Goal: Book appointment/travel/reservation

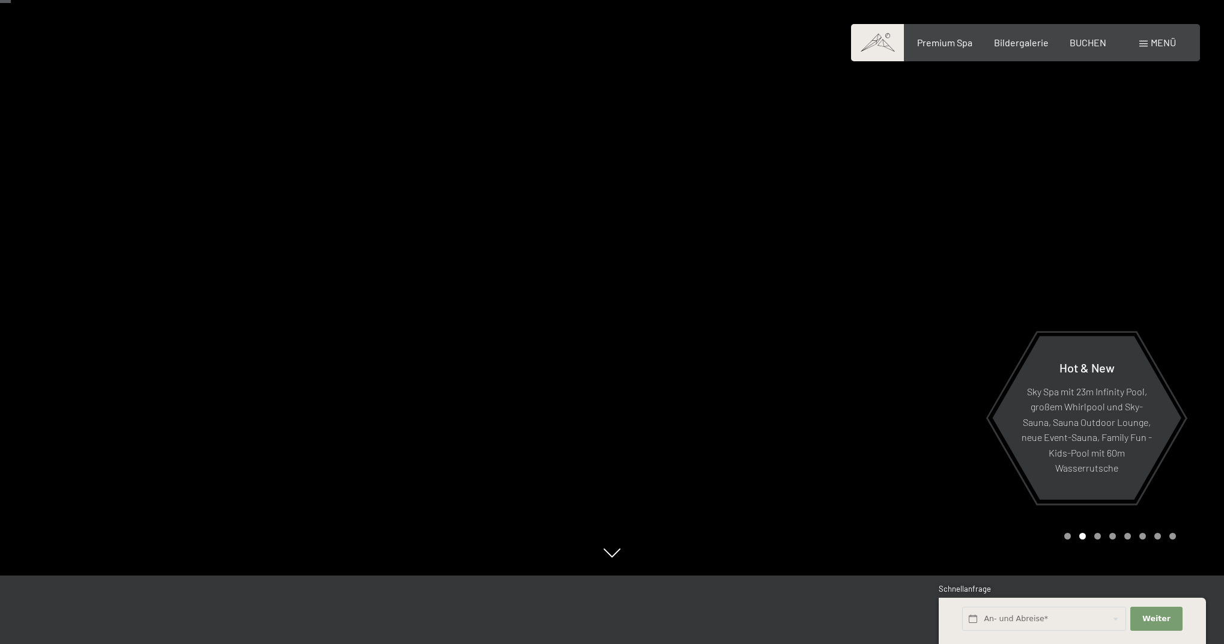
scroll to position [70, 0]
click at [1033, 45] on span "Bildergalerie" at bounding box center [1021, 40] width 55 height 11
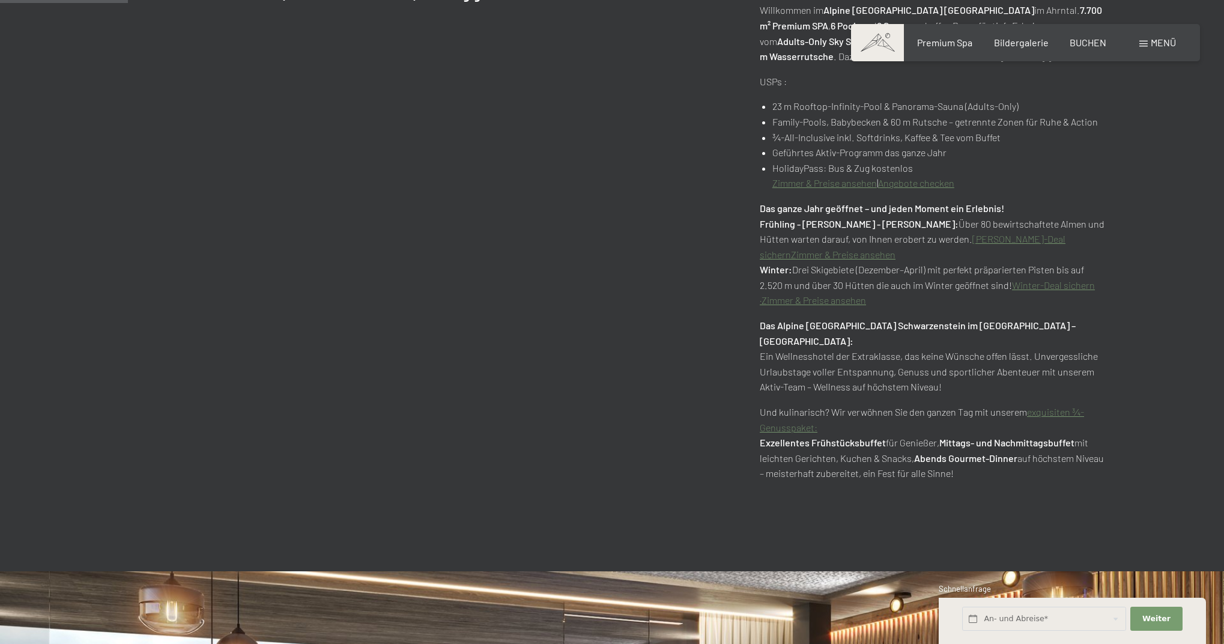
scroll to position [813, 0]
click at [867, 179] on link "Zimmer & Preise ansehen" at bounding box center [825, 183] width 105 height 11
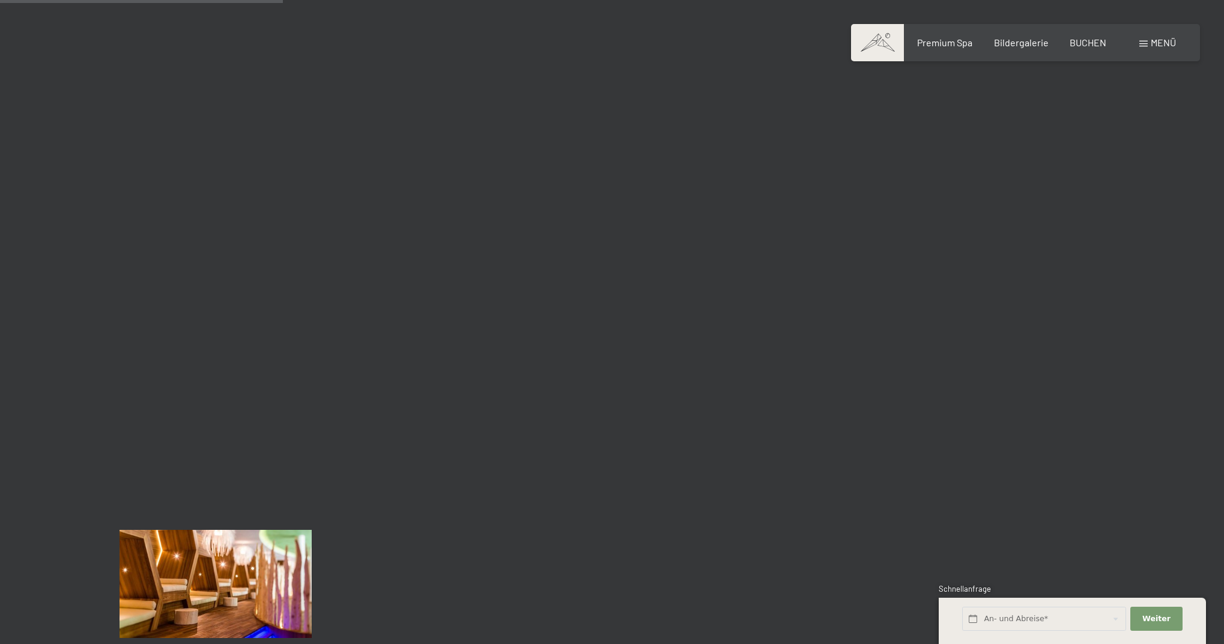
scroll to position [3507, 0]
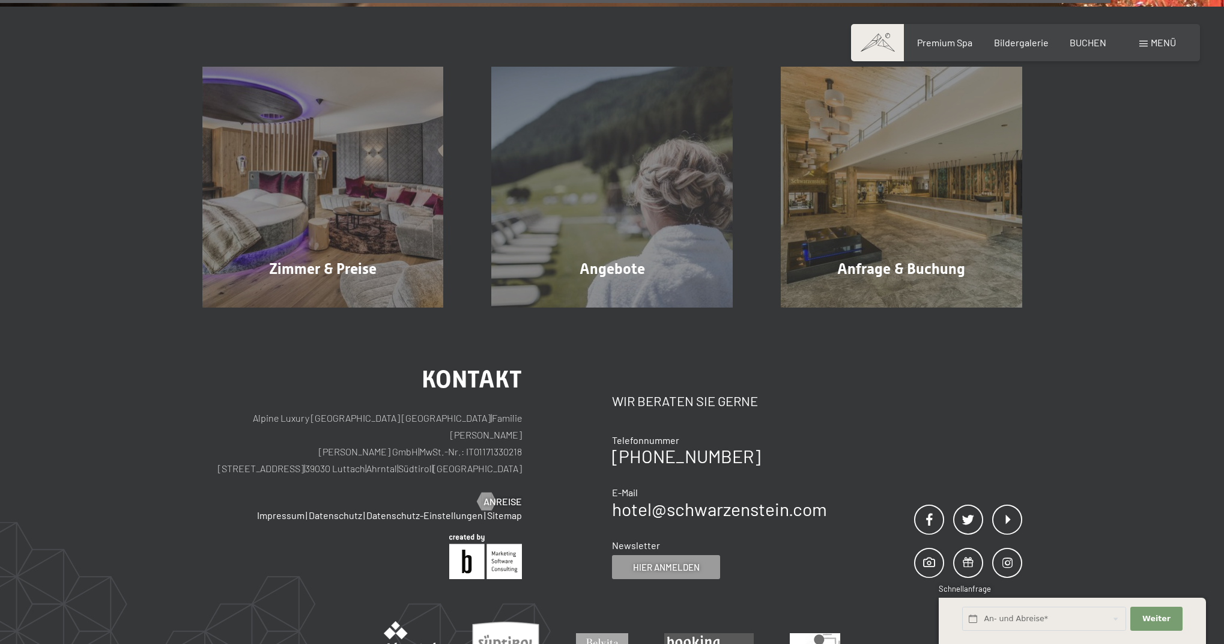
scroll to position [2129, 0]
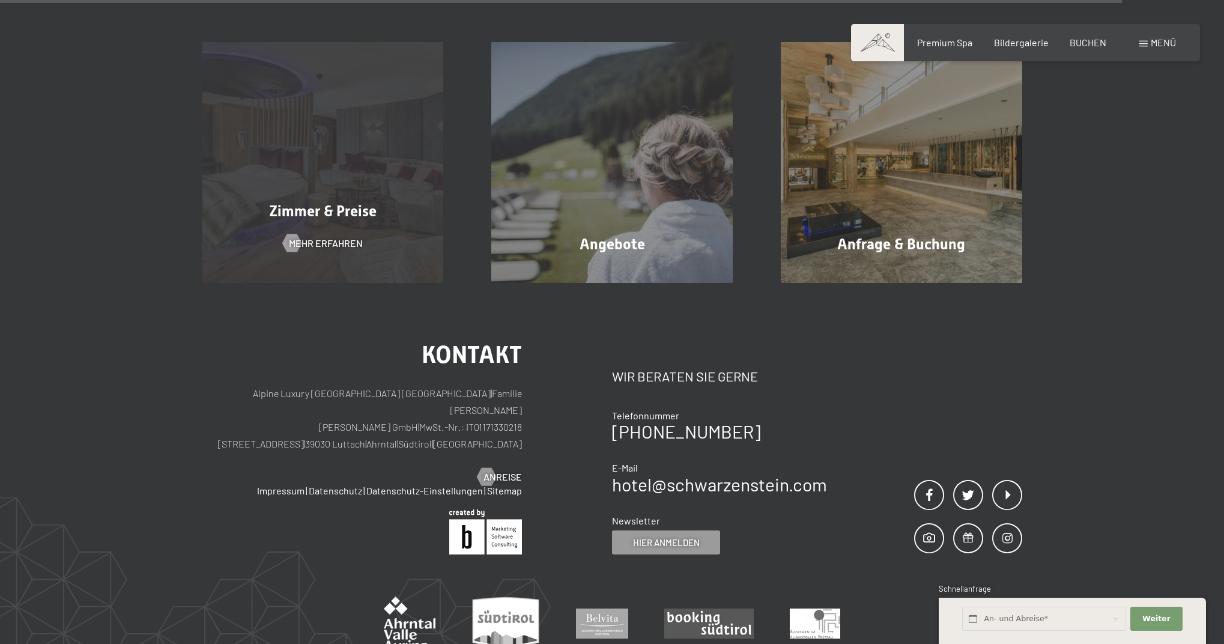
click at [327, 210] on span "Zimmer & Preise" at bounding box center [323, 210] width 108 height 17
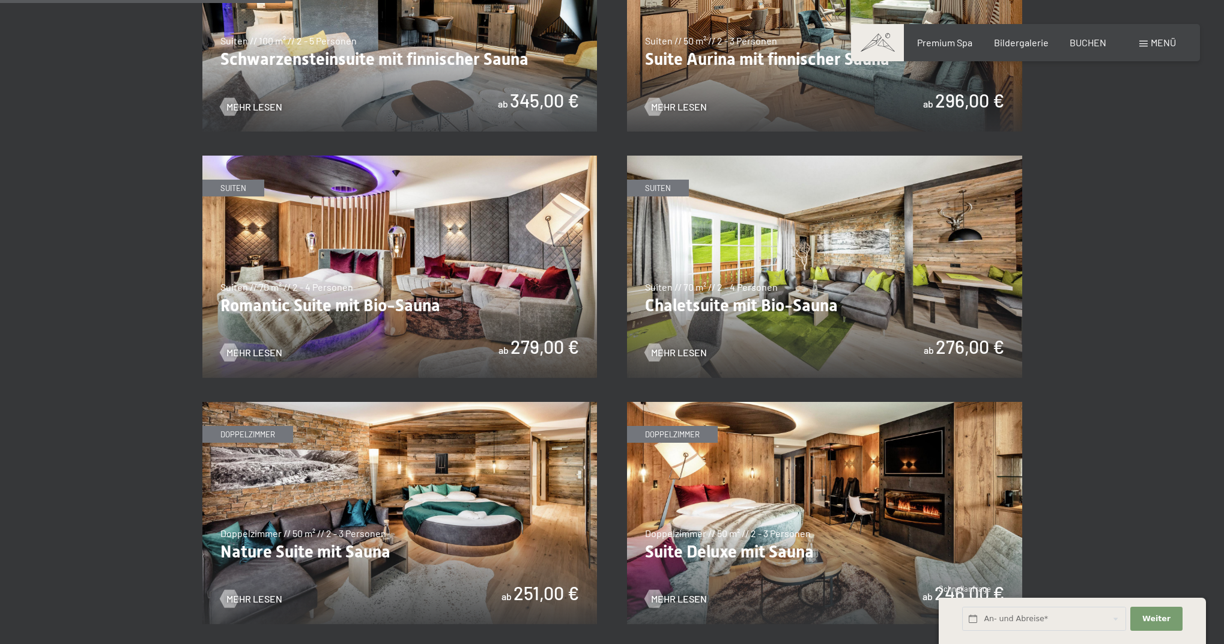
scroll to position [892, 0]
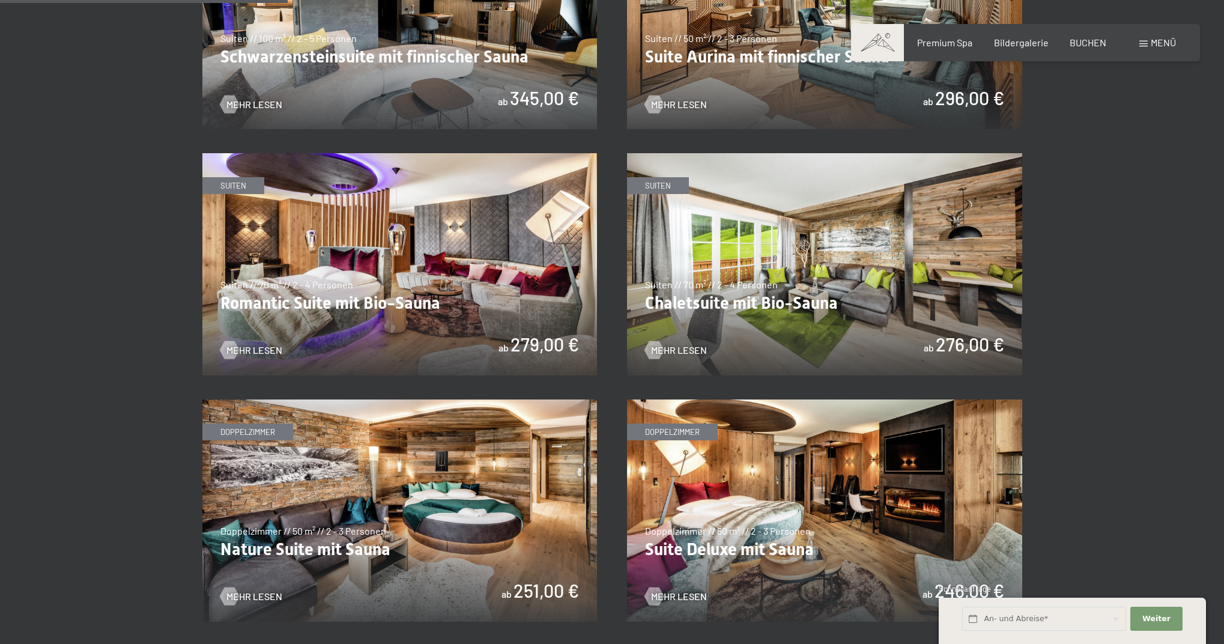
click at [369, 280] on img at bounding box center [399, 264] width 395 height 222
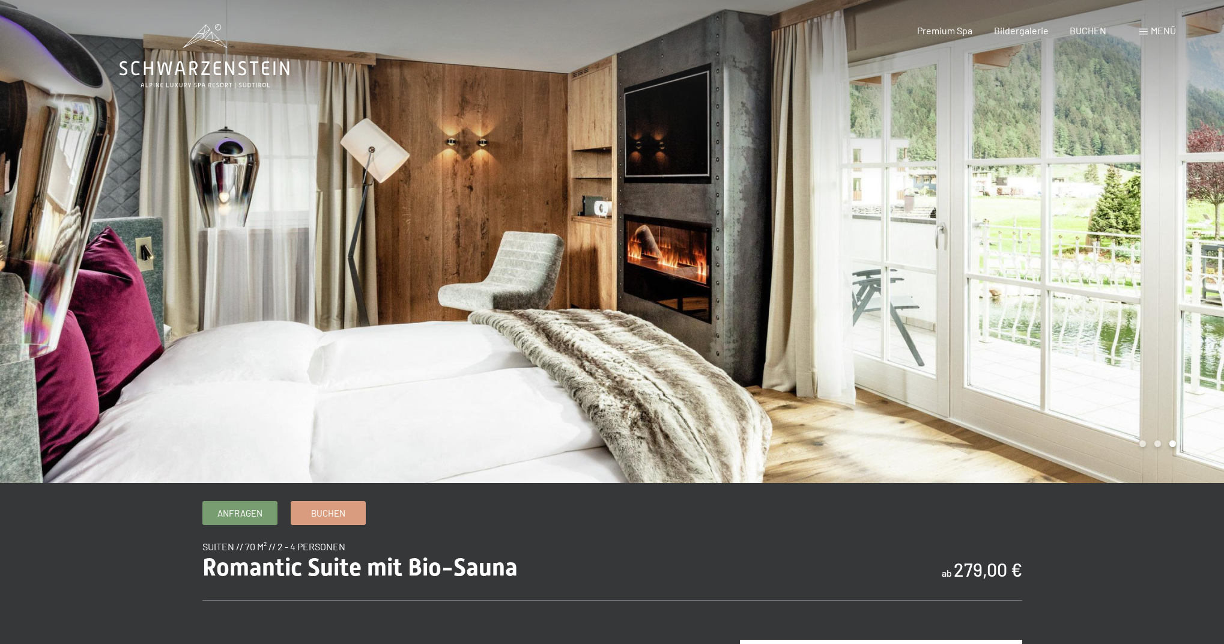
click at [971, 36] on div "Premium Spa Bildergalerie BUCHEN" at bounding box center [1001, 30] width 252 height 13
click at [928, 26] on span "Premium Spa" at bounding box center [944, 28] width 55 height 11
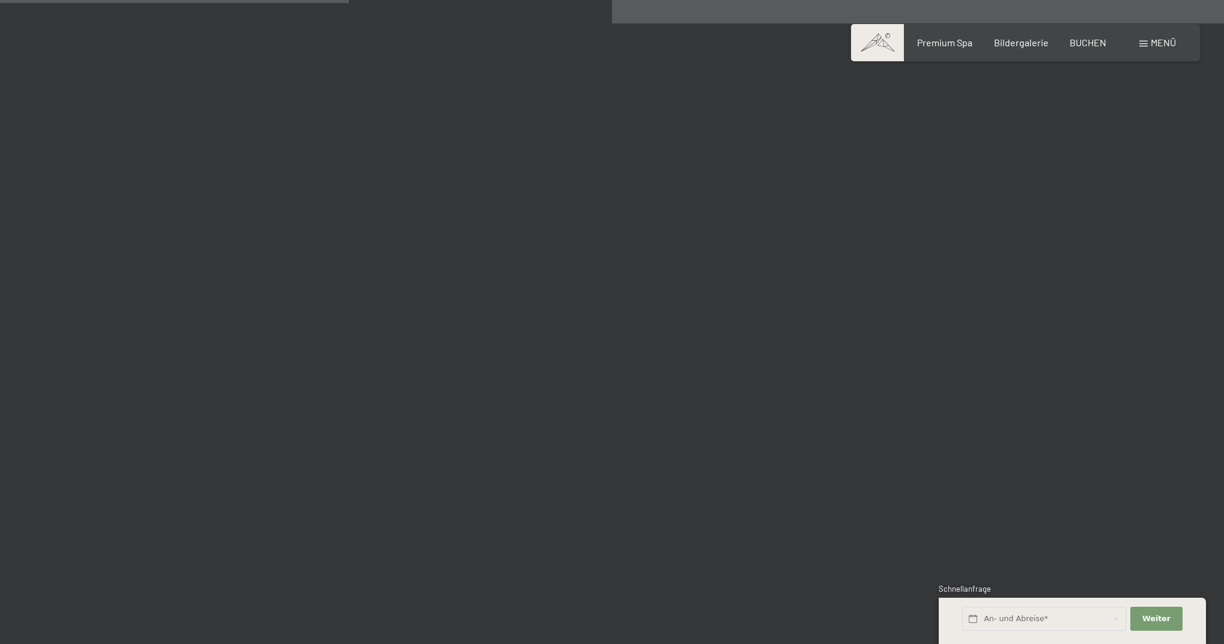
scroll to position [2697, 0]
